Goal: Navigation & Orientation: Understand site structure

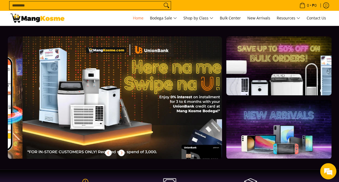
scroll to position [0, 429]
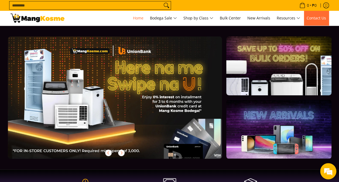
click at [314, 16] on span "Contact Us" at bounding box center [315, 17] width 19 height 5
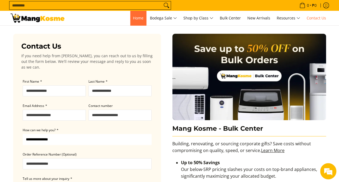
click at [133, 19] on span "Home" at bounding box center [138, 17] width 11 height 5
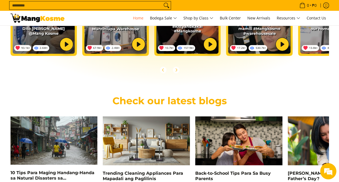
scroll to position [1004, 0]
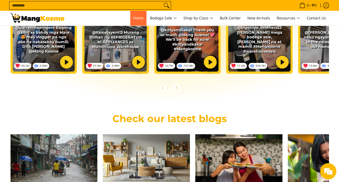
click at [133, 19] on span "Home" at bounding box center [138, 17] width 11 height 5
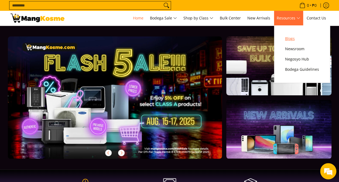
click at [290, 39] on span "Blogs" at bounding box center [302, 38] width 34 height 7
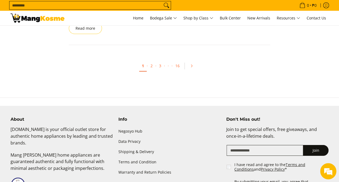
scroll to position [824, 0]
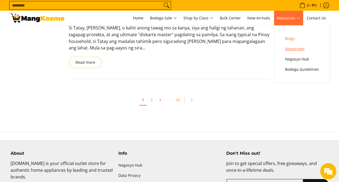
click at [292, 49] on span "Newsroom" at bounding box center [302, 49] width 34 height 7
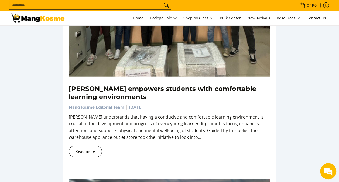
scroll to position [755, 0]
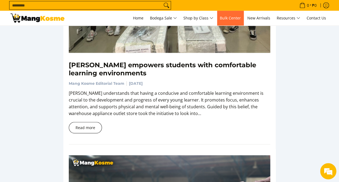
click at [227, 19] on span "Bulk Center" at bounding box center [230, 17] width 21 height 5
